Goal: Use online tool/utility: Utilize a website feature to perform a specific function

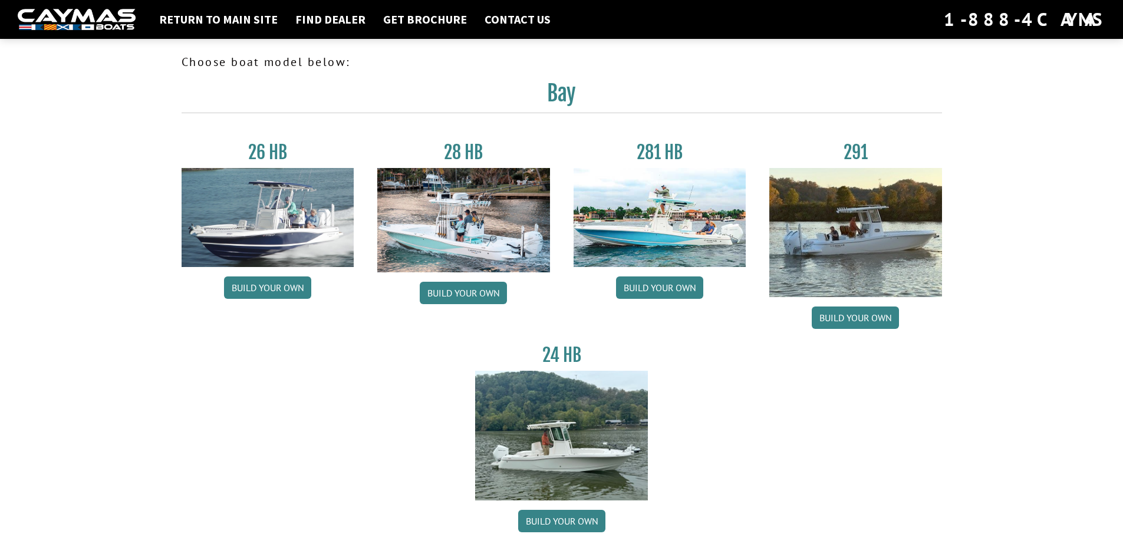
click at [277, 220] on img at bounding box center [268, 217] width 173 height 99
click at [277, 285] on link "Build your own" at bounding box center [267, 288] width 87 height 22
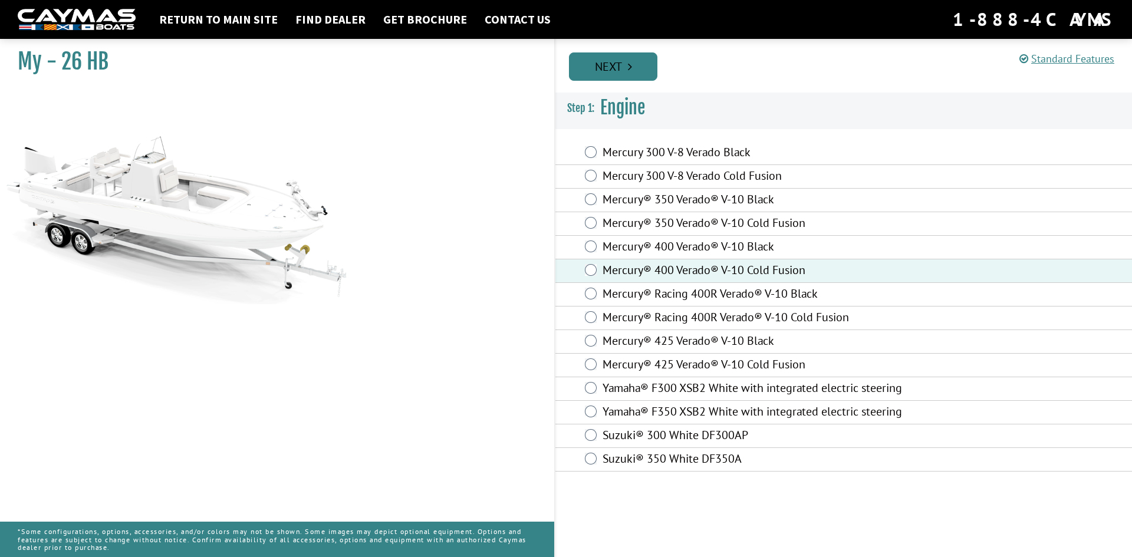
click at [610, 63] on link "Next" at bounding box center [613, 66] width 88 height 28
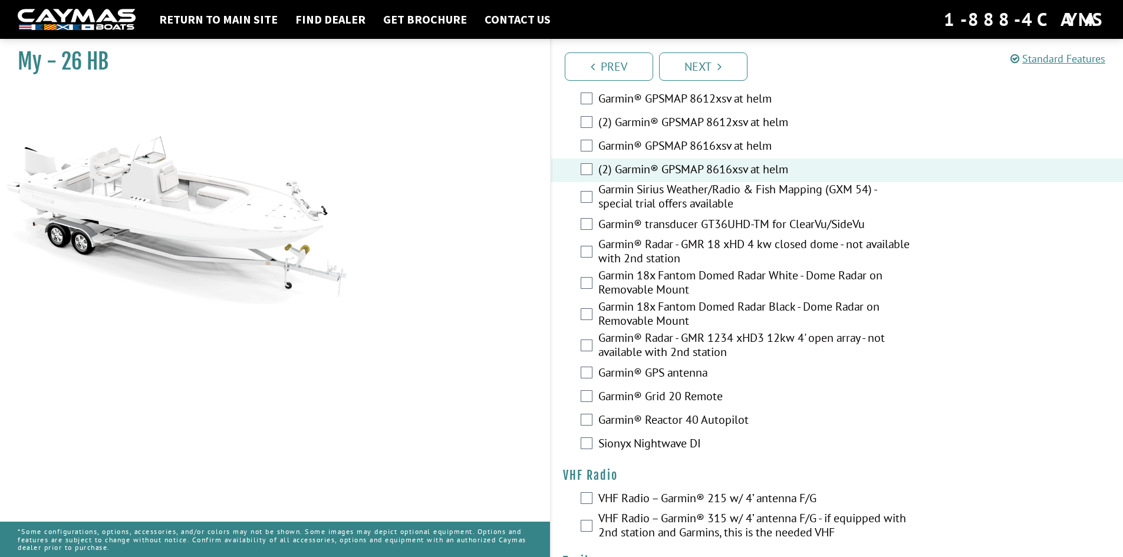
scroll to position [2880, 0]
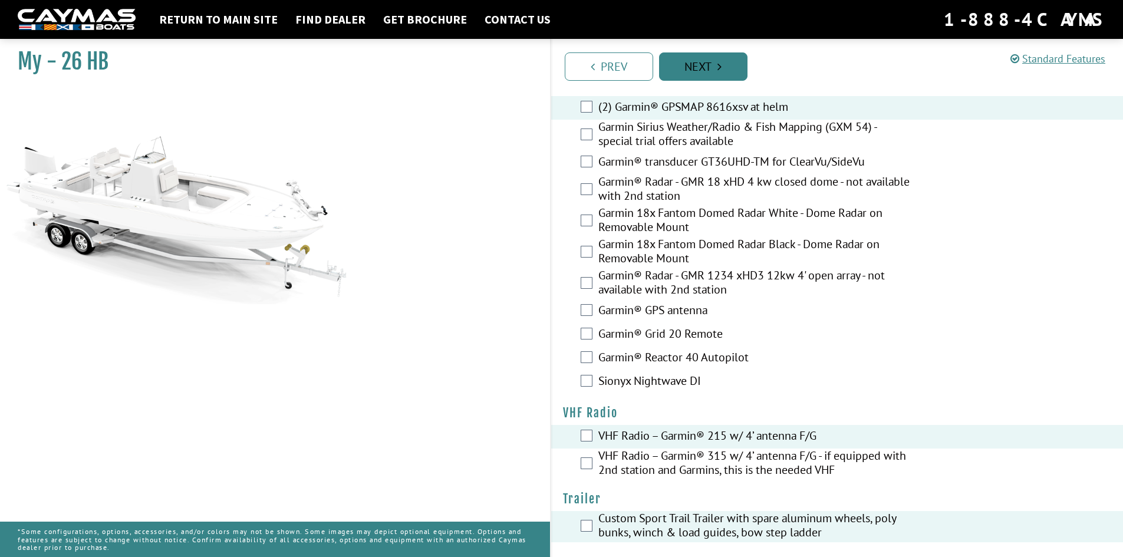
click at [695, 72] on link "Next" at bounding box center [703, 66] width 88 height 28
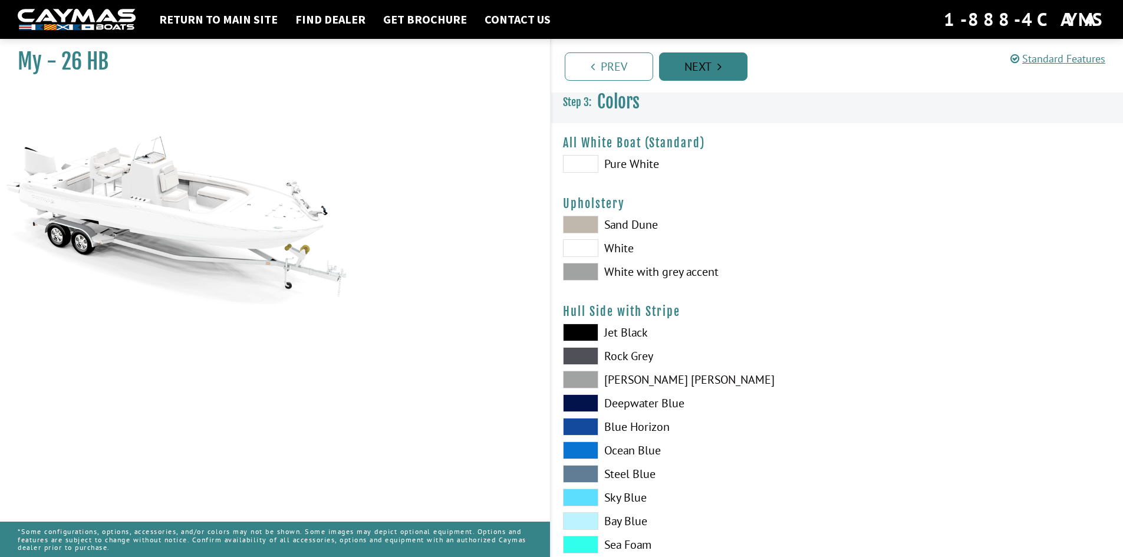
scroll to position [0, 0]
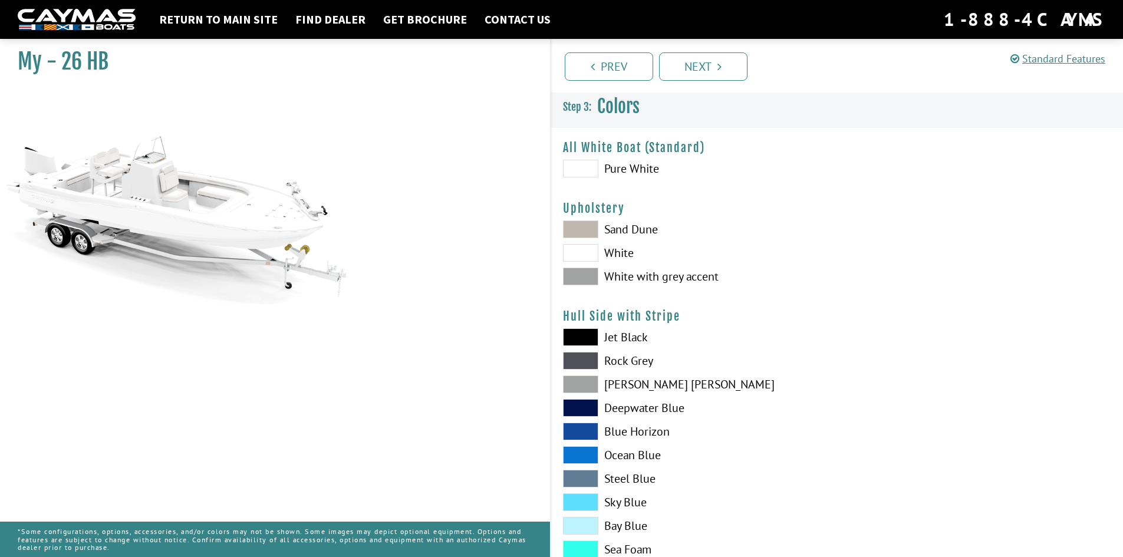
click at [583, 229] on span at bounding box center [580, 230] width 35 height 18
click at [587, 275] on span at bounding box center [580, 277] width 35 height 18
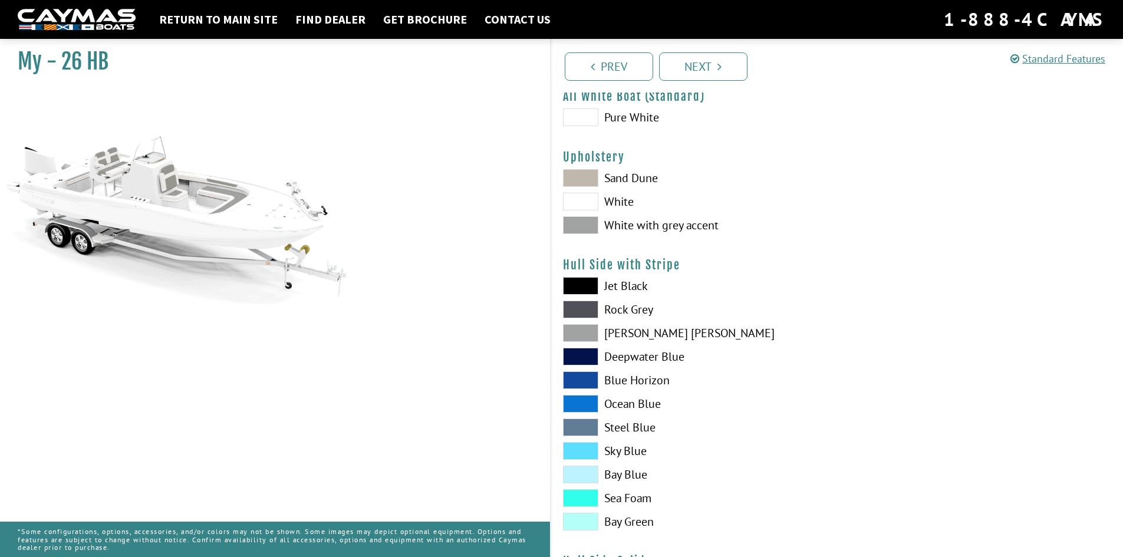
scroll to position [118, 0]
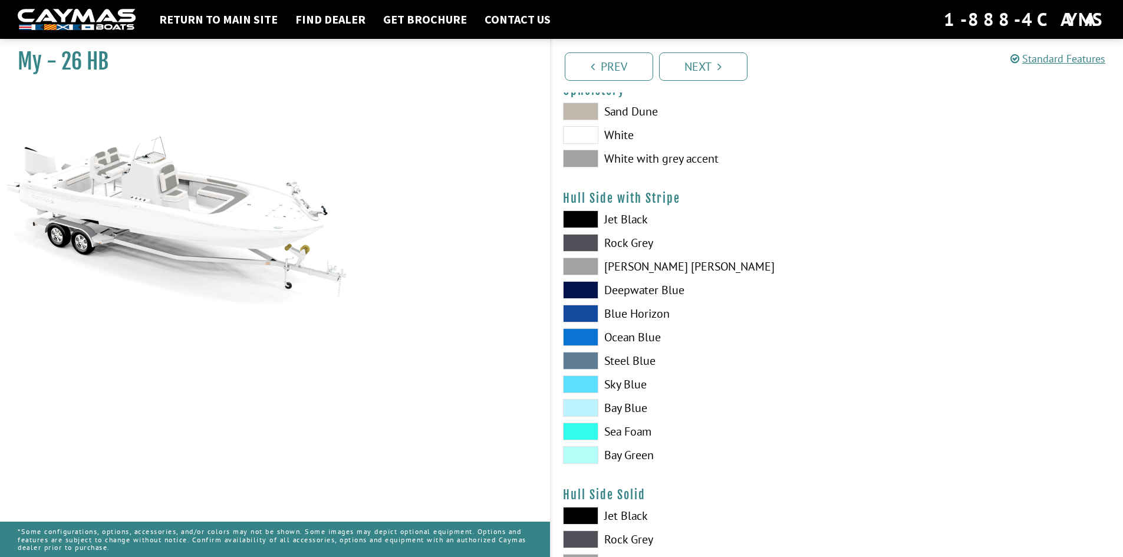
click at [584, 406] on span at bounding box center [580, 408] width 35 height 18
click at [583, 403] on span at bounding box center [580, 408] width 35 height 18
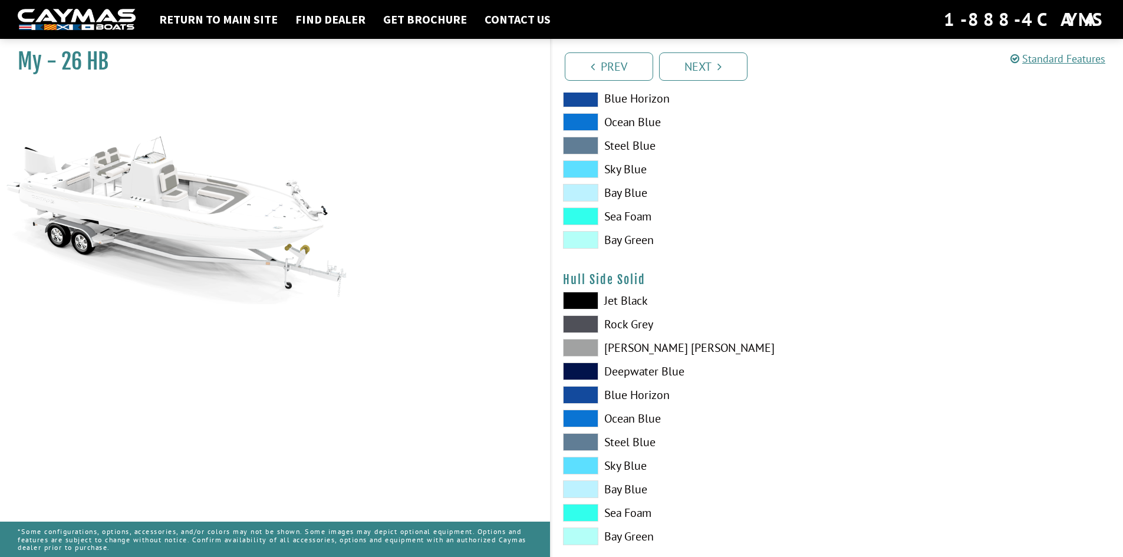
scroll to position [354, 0]
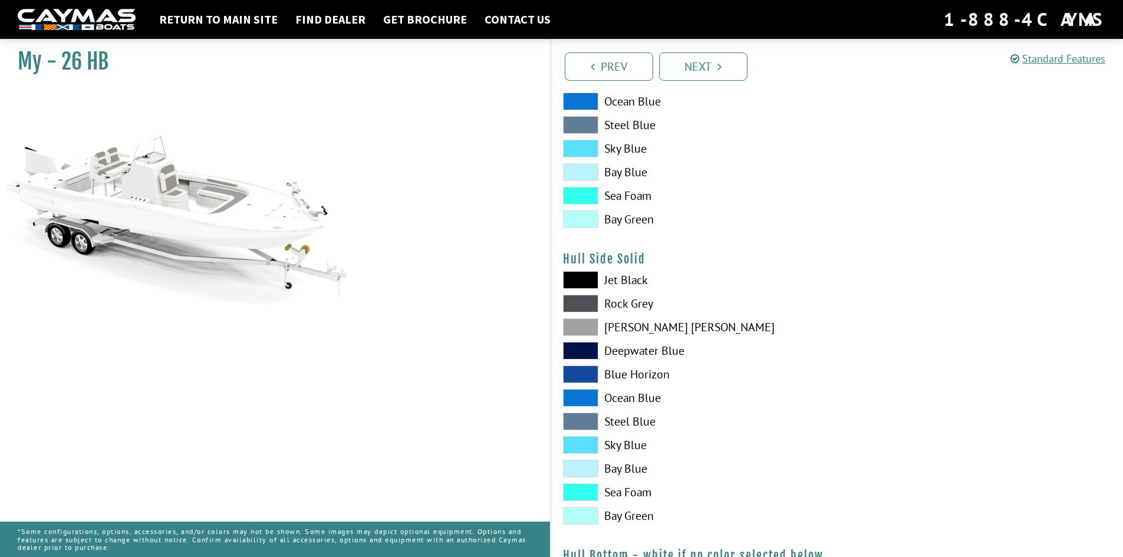
click at [587, 471] on span at bounding box center [580, 469] width 35 height 18
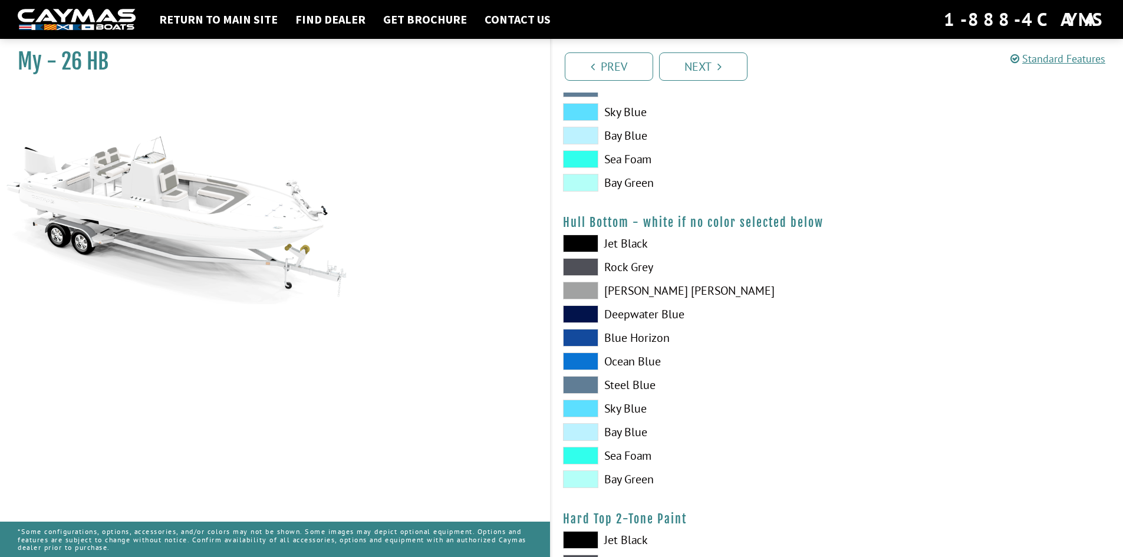
scroll to position [708, 0]
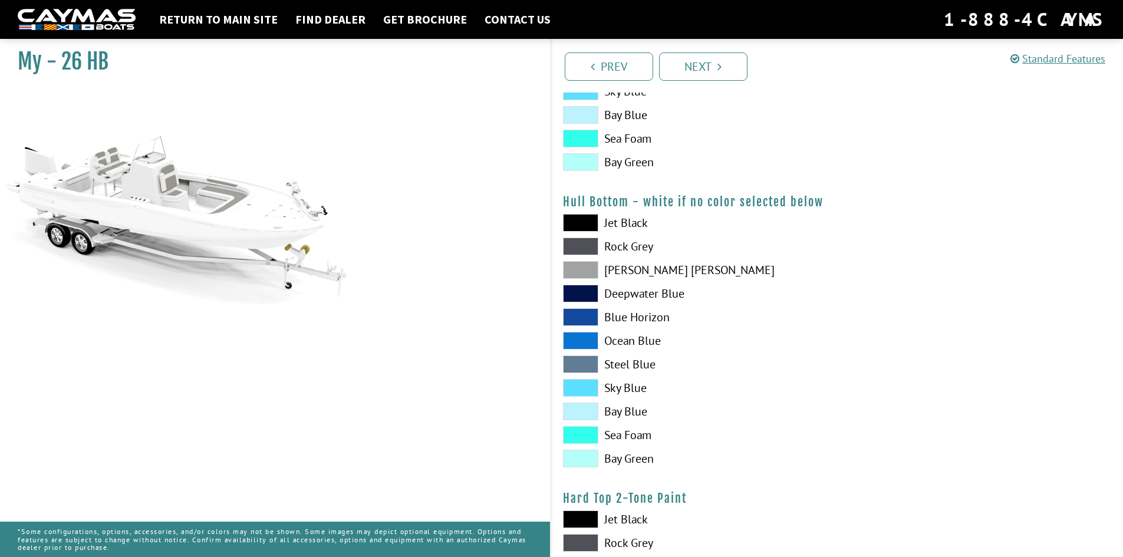
click at [587, 410] on span at bounding box center [580, 412] width 35 height 18
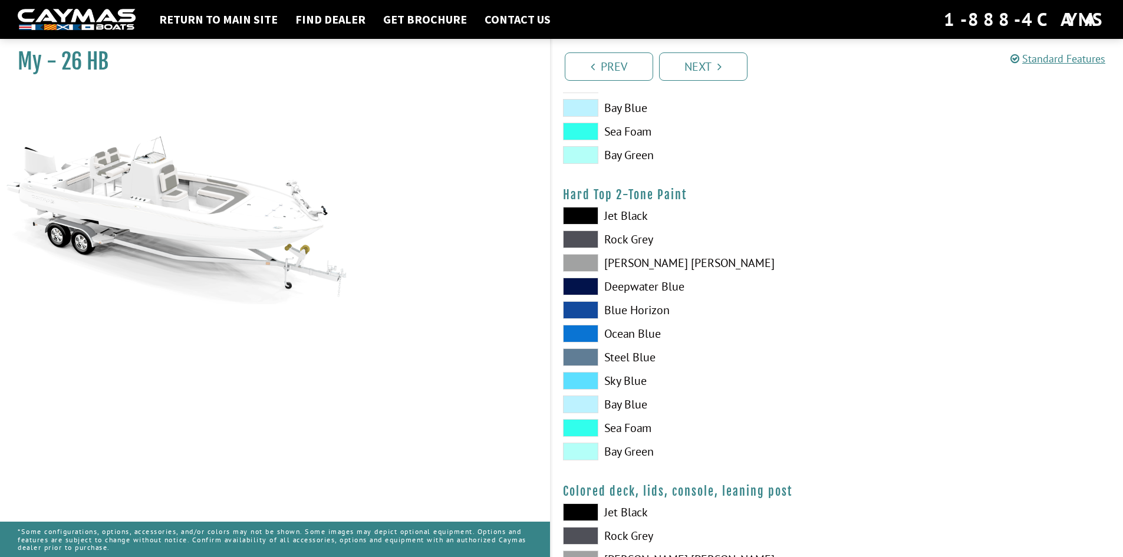
scroll to position [1010, 0]
click at [590, 402] on span at bounding box center [580, 406] width 35 height 18
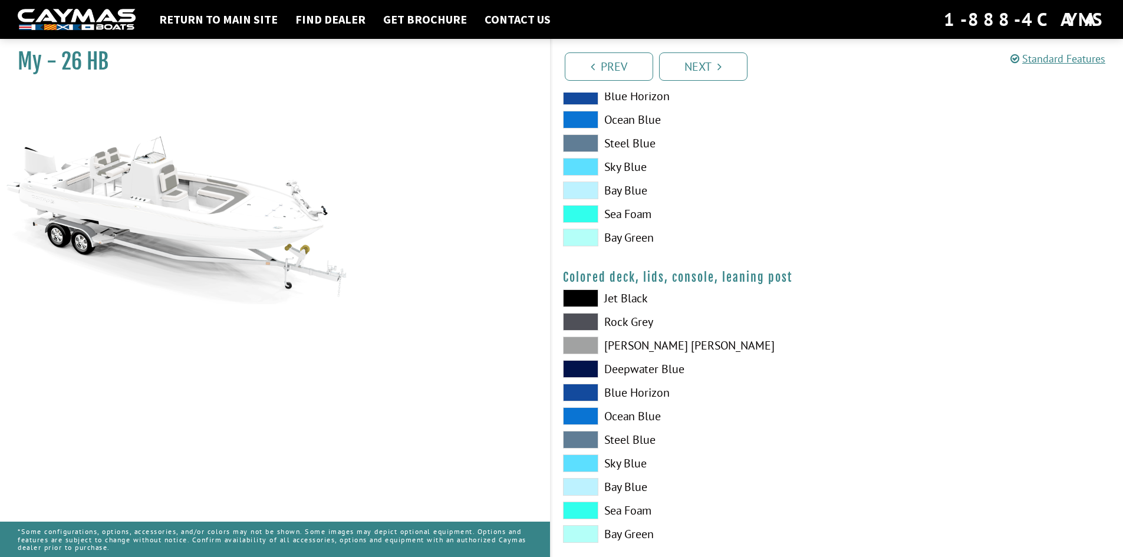
scroll to position [1246, 0]
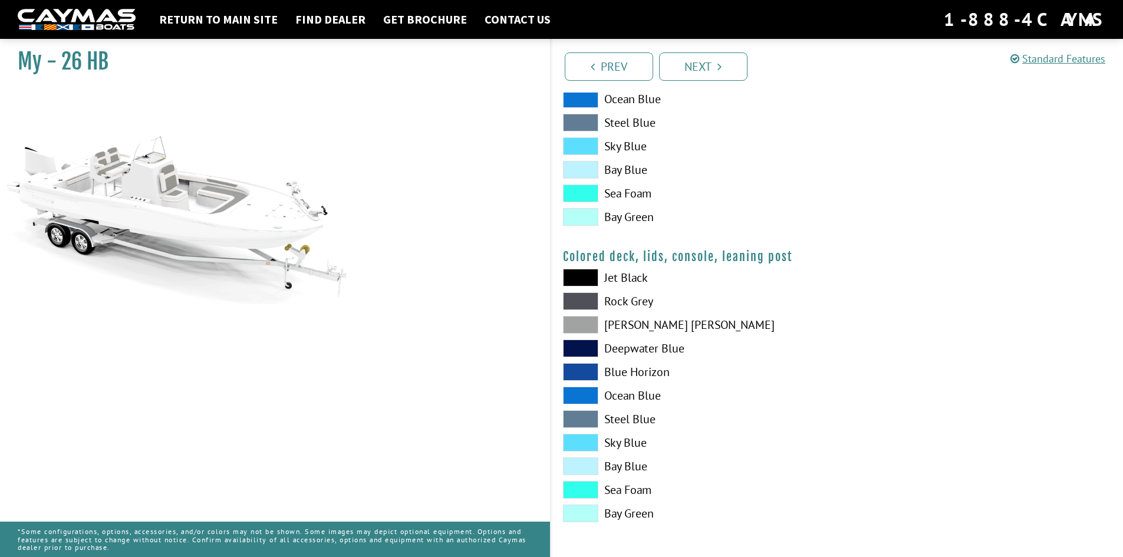
click at [577, 463] on span at bounding box center [580, 467] width 35 height 18
click at [699, 65] on link "Next" at bounding box center [703, 66] width 88 height 28
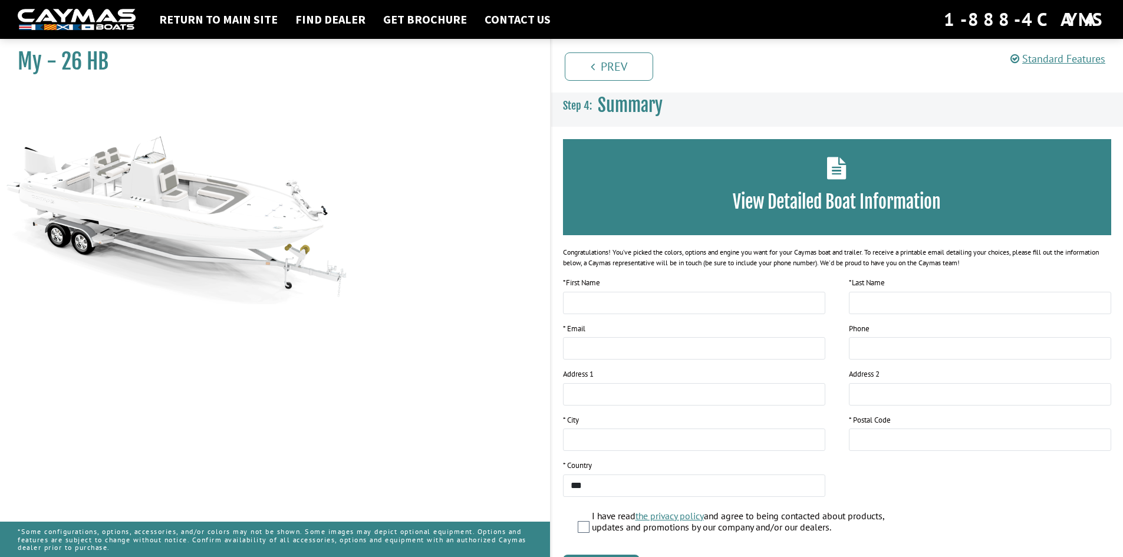
scroll to position [0, 0]
click at [836, 180] on div "View Detailed Boat Information" at bounding box center [837, 188] width 549 height 96
click at [834, 202] on h3 "View Detailed Boat Information" at bounding box center [838, 203] width 514 height 22
click at [837, 171] on icon at bounding box center [836, 168] width 19 height 22
